Goal: Task Accomplishment & Management: Manage account settings

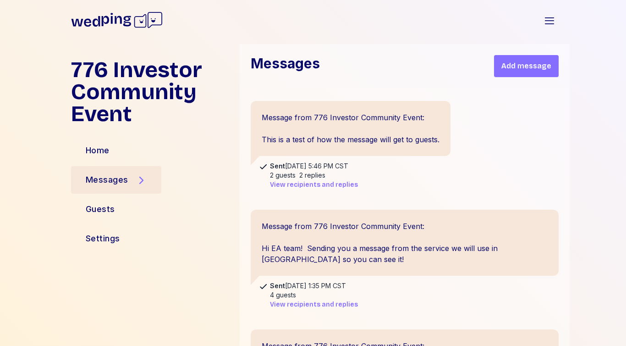
scroll to position [2131, 0]
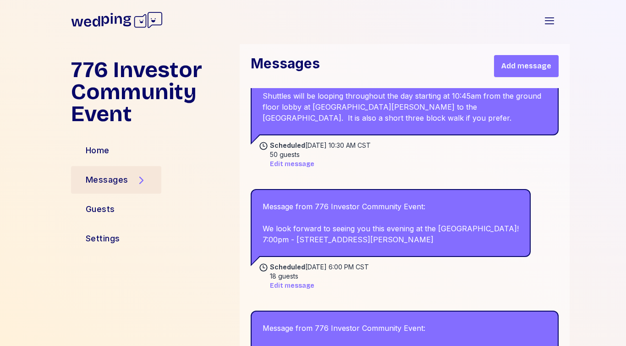
click at [116, 204] on div "Guests" at bounding box center [100, 209] width 59 height 28
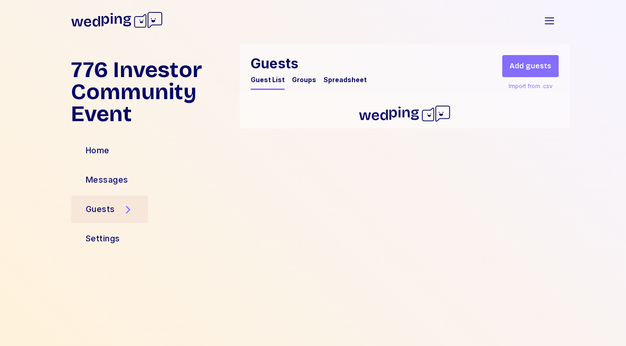
scroll to position [0, 0]
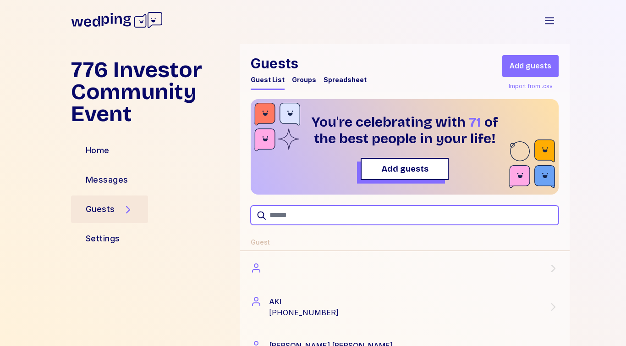
click at [289, 215] on input "text" at bounding box center [405, 214] width 308 height 19
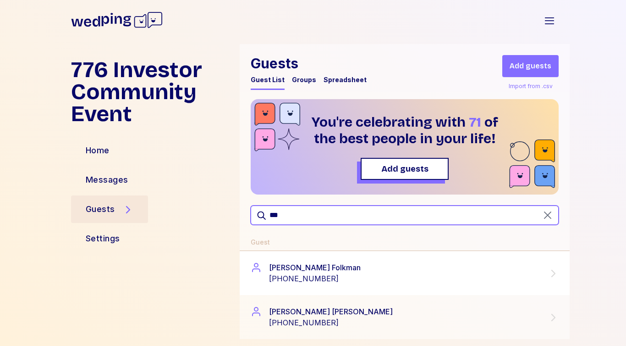
type input "***"
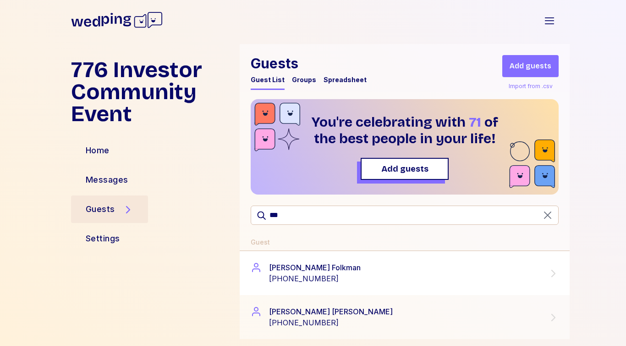
click at [297, 276] on div "[PHONE_NUMBER]" at bounding box center [315, 278] width 92 height 11
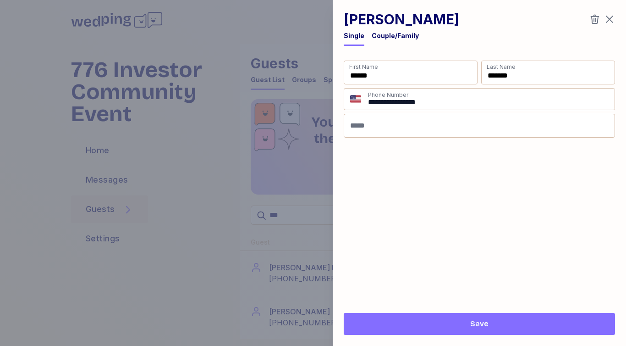
click at [598, 18] on icon "button" at bounding box center [595, 19] width 9 height 9
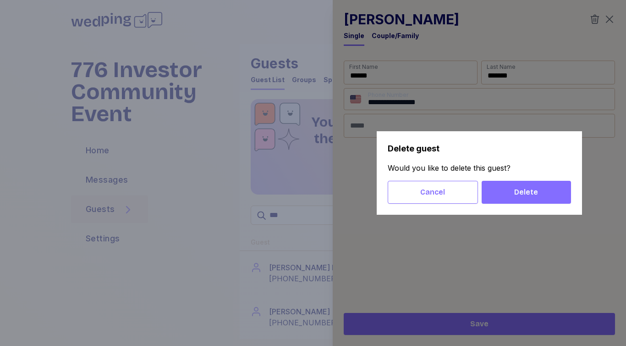
click at [532, 194] on span "Delete" at bounding box center [527, 192] width 24 height 11
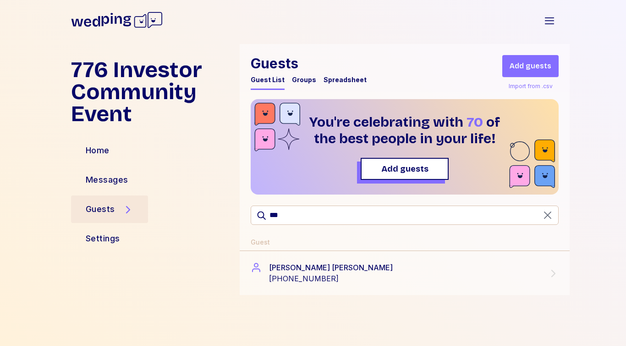
click at [127, 150] on div "Home" at bounding box center [151, 150] width 161 height 22
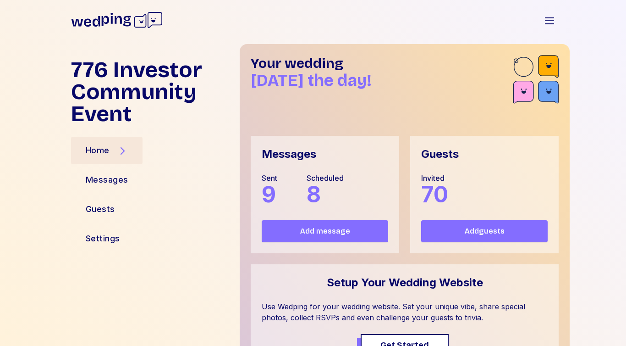
click at [593, 216] on div "776 Investor Community Event Home Messages Guests Settings Your wedding [DATE] …" at bounding box center [313, 195] width 626 height 302
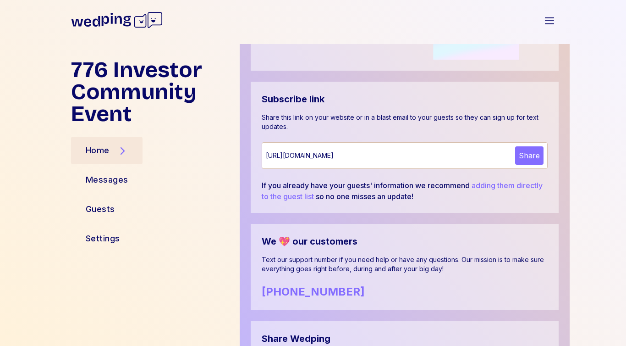
scroll to position [569, 0]
